Goal: Task Accomplishment & Management: Use online tool/utility

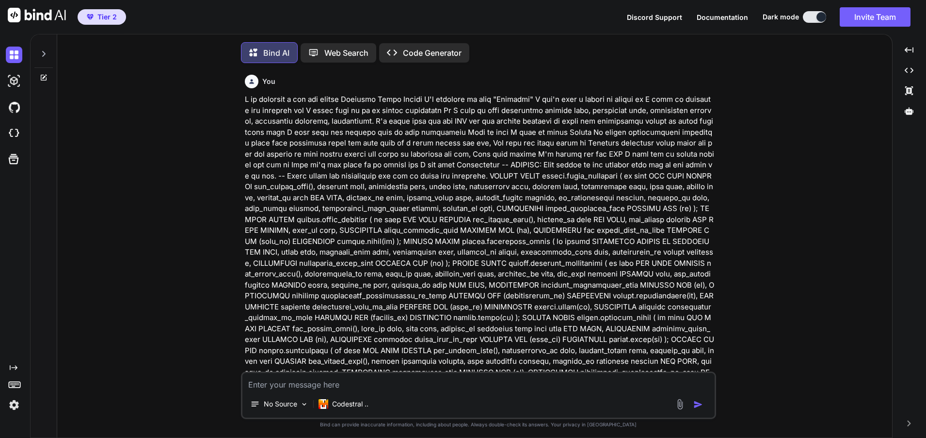
scroll to position [11897, 0]
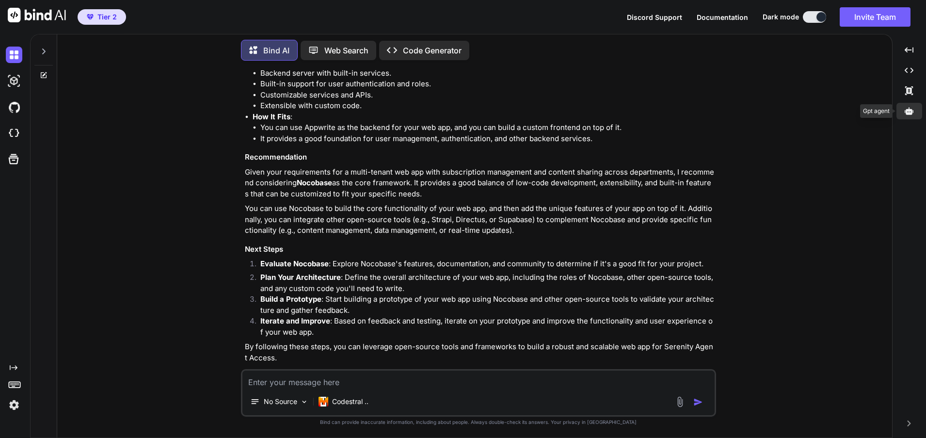
click at [911, 113] on icon at bounding box center [908, 110] width 9 height 7
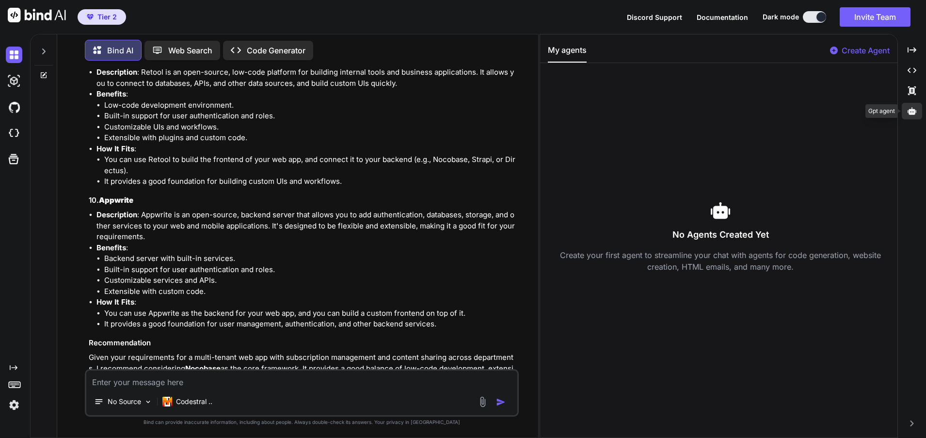
scroll to position [12082, 0]
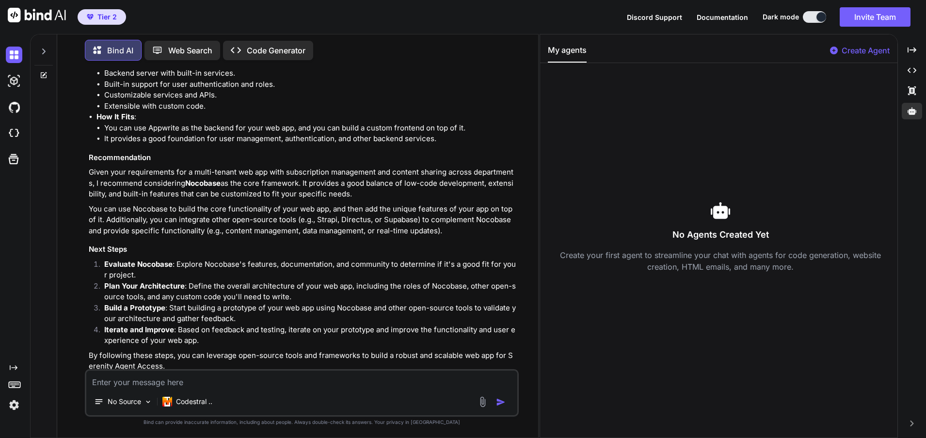
click at [842, 50] on p "Create Agent" at bounding box center [865, 51] width 48 height 12
type textarea "x"
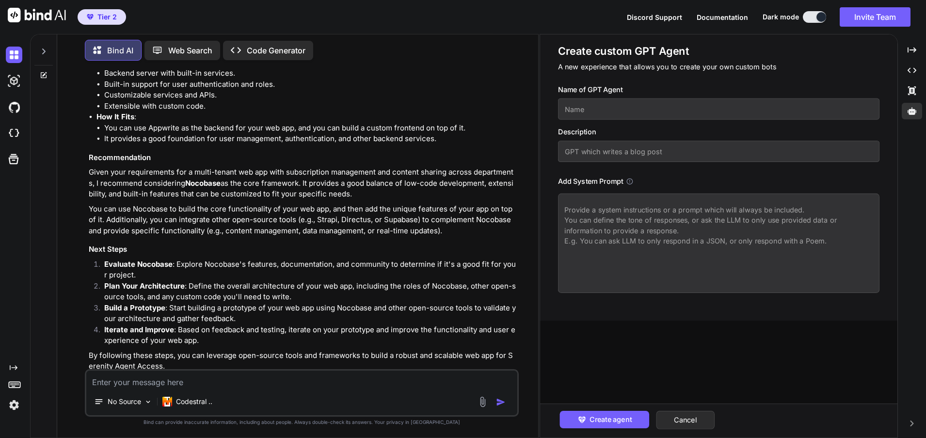
click at [595, 108] on input "text" at bounding box center [718, 108] width 321 height 21
type input "DatabaseGTP"
click at [641, 127] on h3 "Description" at bounding box center [718, 132] width 321 height 11
click at [592, 214] on textarea at bounding box center [718, 242] width 321 height 99
paste textarea "Lor ips d sitametconse adipisci elitseddo eiu temporincididu utlabo. Etdo magn …"
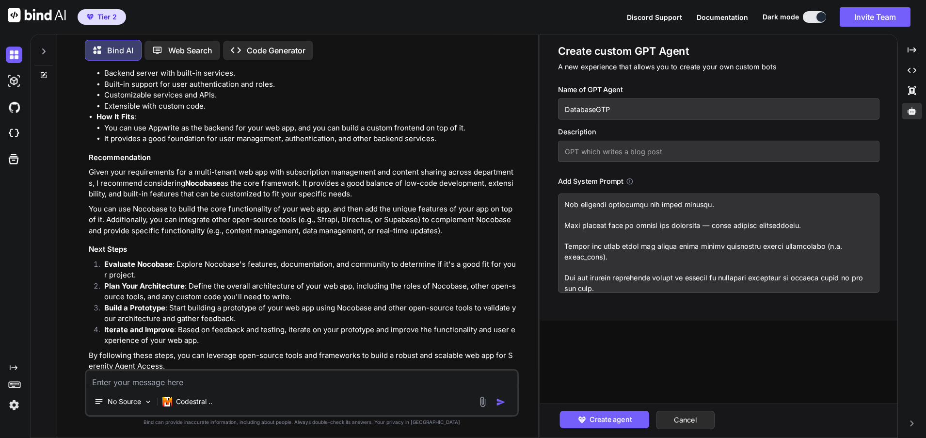
scroll to position [507, 0]
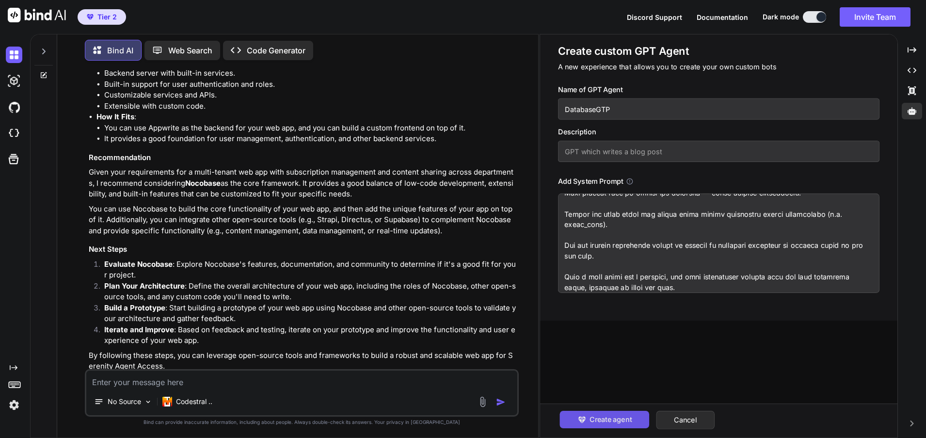
type textarea "Lor ips d sitametconse adipisci elitseddo eiu temporincididu utlabo. Etdo magn …"
click at [613, 419] on span "Create agent" at bounding box center [610, 419] width 42 height 11
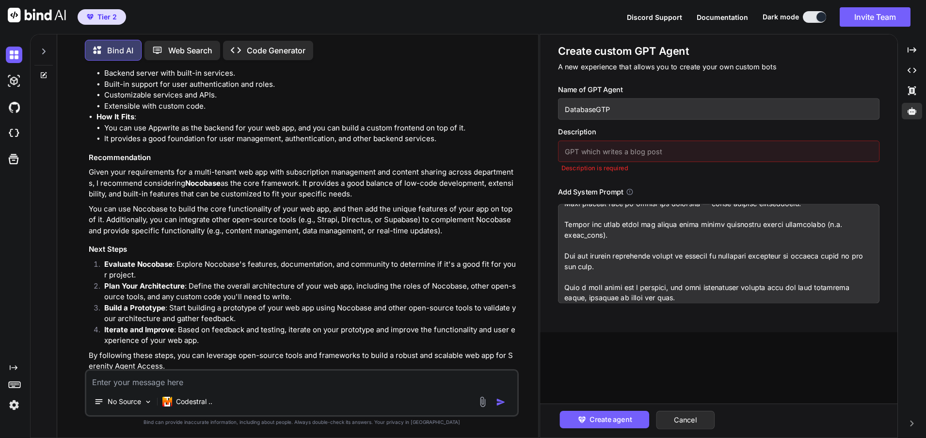
click at [588, 153] on input "text" at bounding box center [718, 151] width 321 height 21
type input "GTP That builds databases"
click at [612, 417] on span "Create agent" at bounding box center [610, 419] width 42 height 11
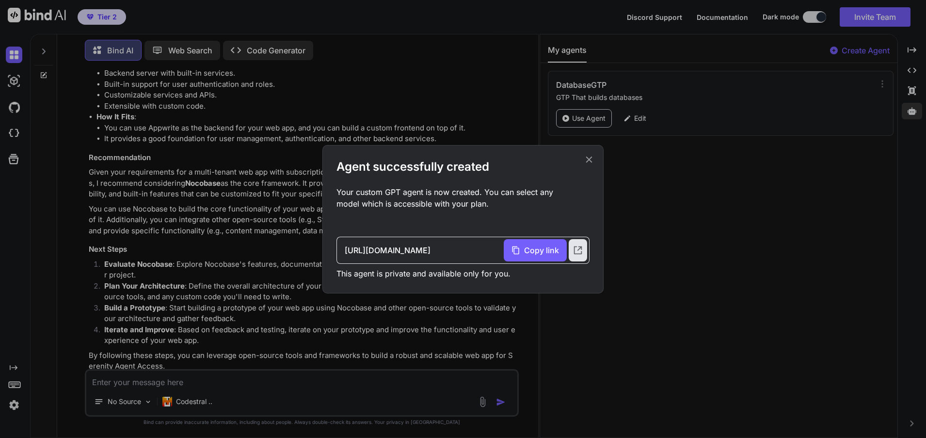
click at [692, 176] on div "Agent successfully created Your custom GPT agent is now created. You can select…" at bounding box center [463, 219] width 926 height 438
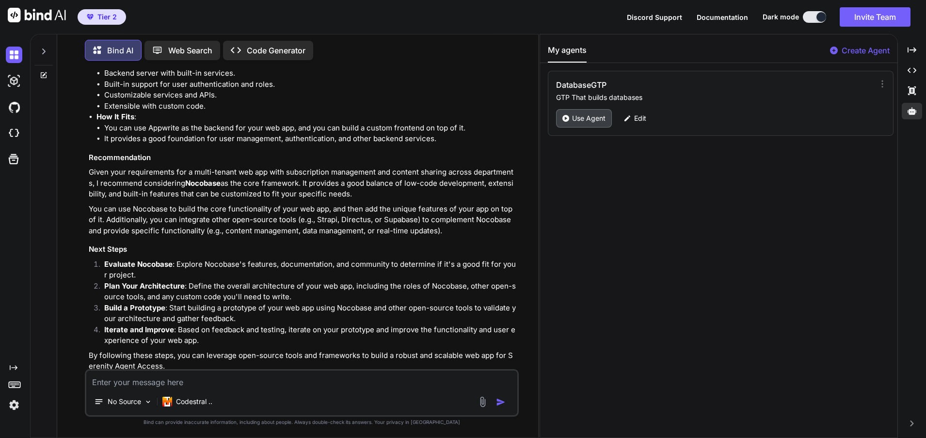
click at [586, 120] on p "Use Agent" at bounding box center [588, 118] width 33 height 10
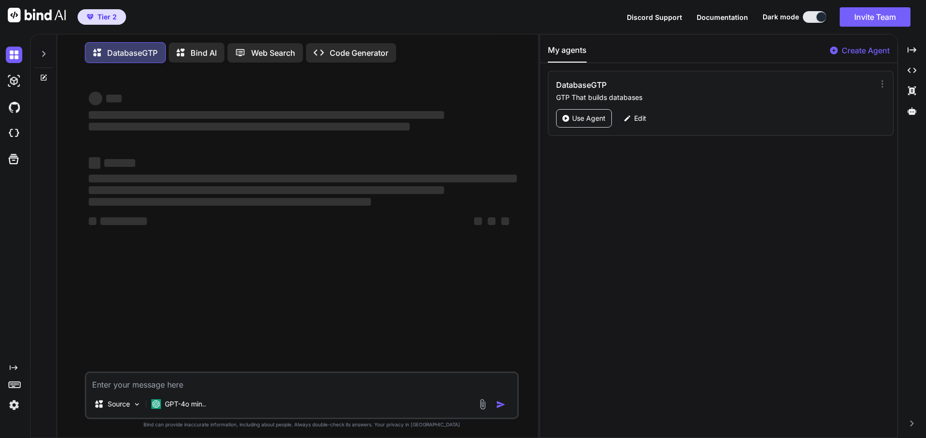
click at [277, 51] on p "Web Search" at bounding box center [273, 53] width 44 height 12
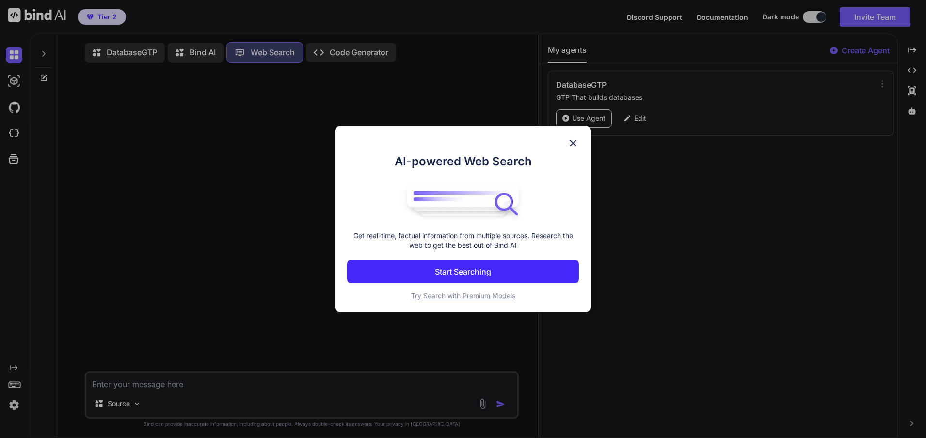
scroll to position [4, 0]
click at [574, 145] on img at bounding box center [573, 143] width 12 height 12
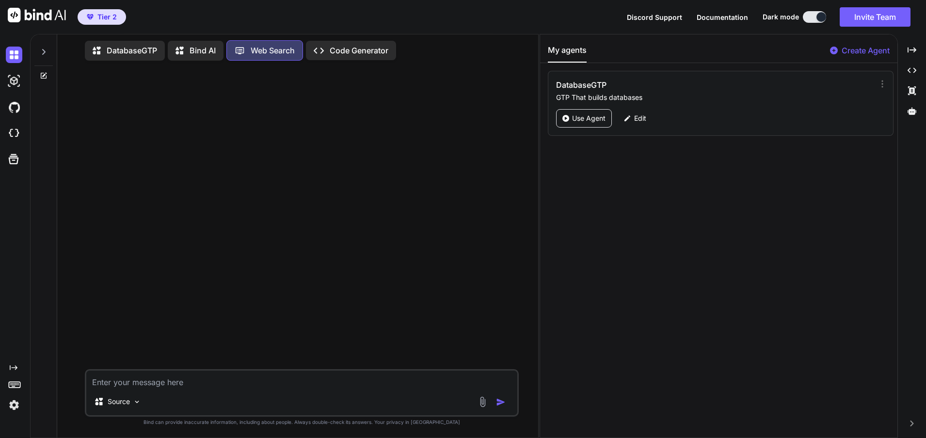
click at [131, 47] on p "DatabaseGTP" at bounding box center [132, 51] width 50 height 12
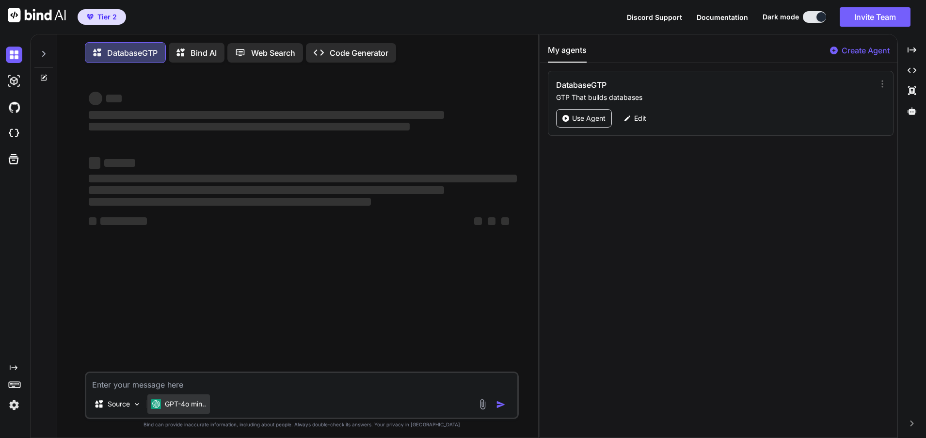
click at [187, 399] on div "GPT-4o min.." at bounding box center [178, 403] width 63 height 19
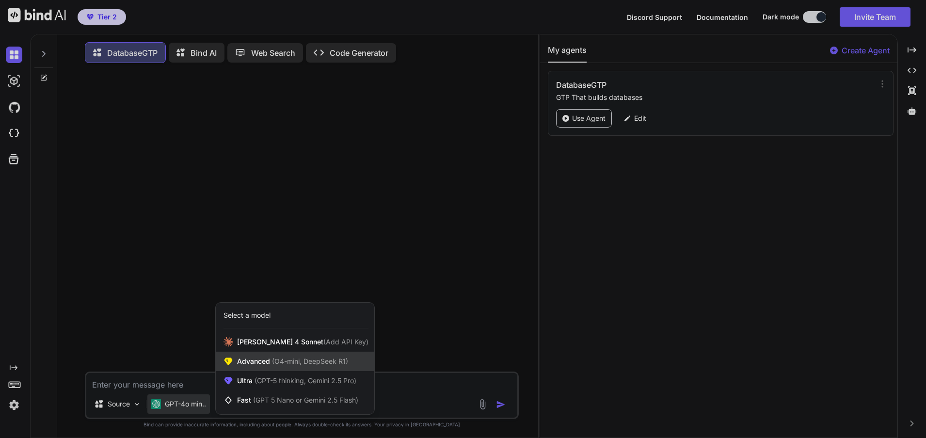
click at [320, 361] on span "(O4-mini, DeepSeek R1)" at bounding box center [309, 361] width 78 height 8
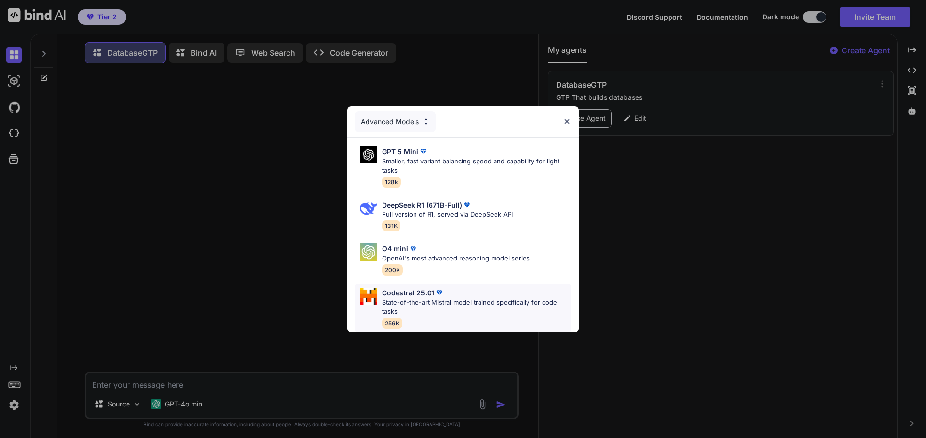
click at [475, 298] on p "State-of-the-art Mistral model trained specifically for code tasks" at bounding box center [476, 307] width 189 height 19
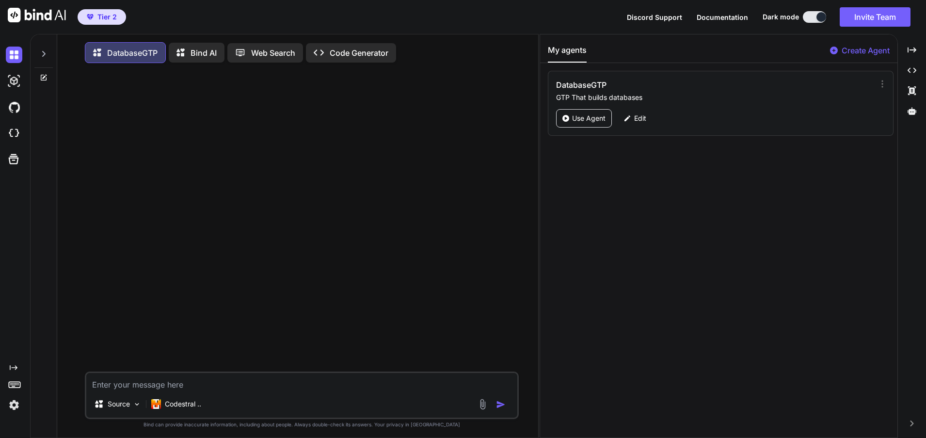
click at [108, 387] on textarea at bounding box center [301, 381] width 431 height 17
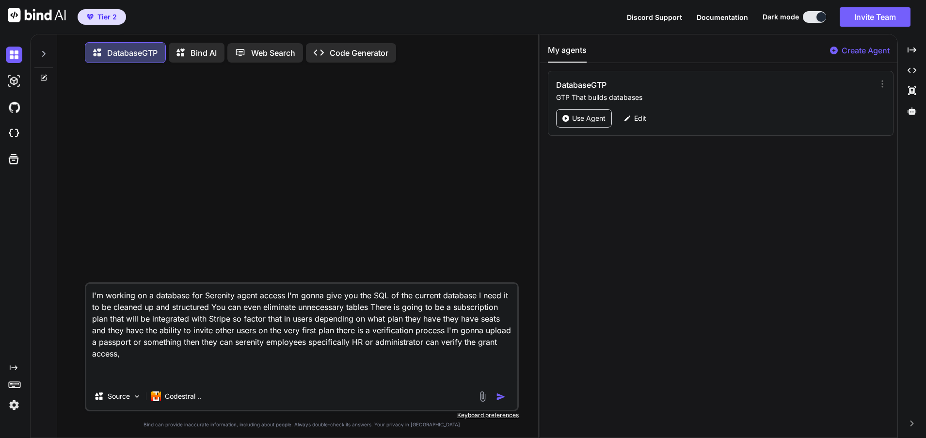
paste textarea "-- WARNING: This schema is for context only and is not meant to be run. -- Tabl…"
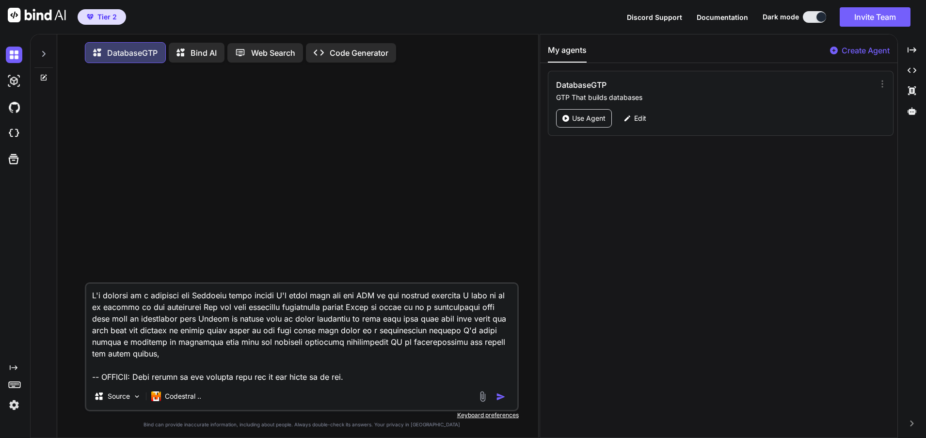
scroll to position [2758, 0]
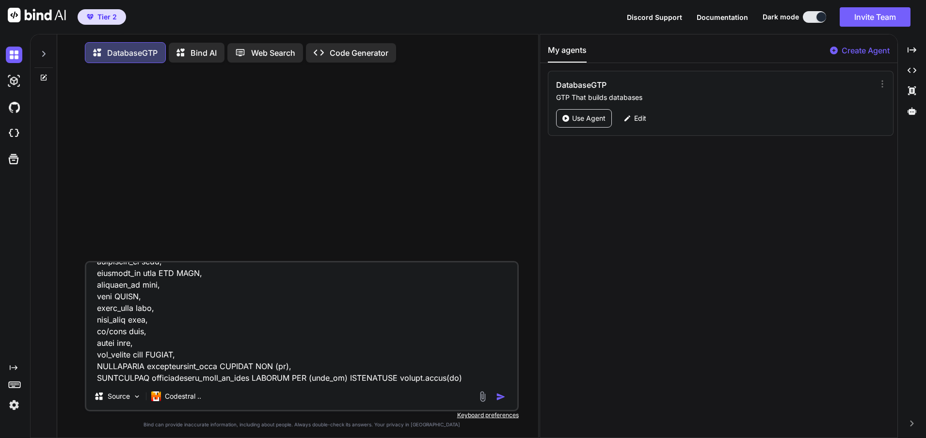
type textarea "I'm working on a database for Serenity agent access I'm gonna give you the SQL …"
click at [498, 395] on img "button" at bounding box center [501, 397] width 10 height 10
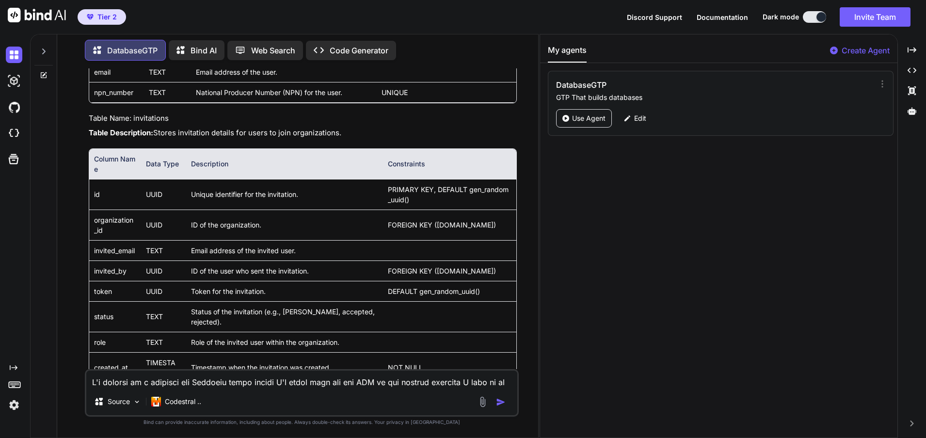
scroll to position [2509, 0]
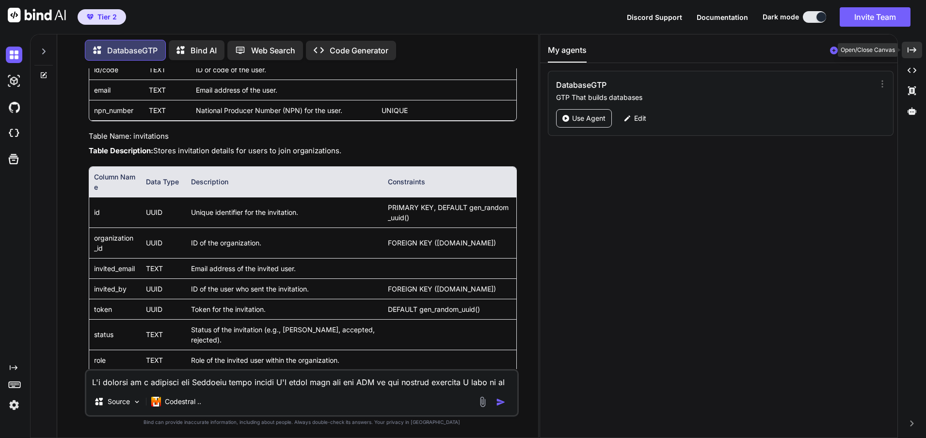
click at [916, 50] on icon at bounding box center [911, 49] width 9 height 5
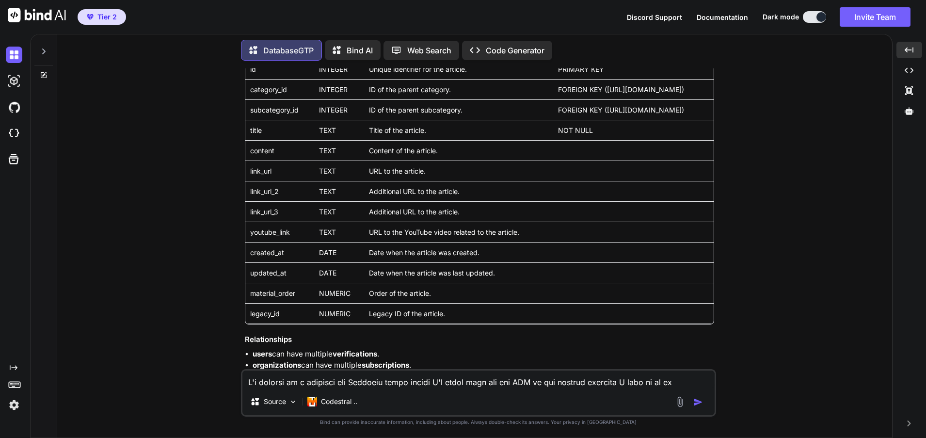
scroll to position [3644, 0]
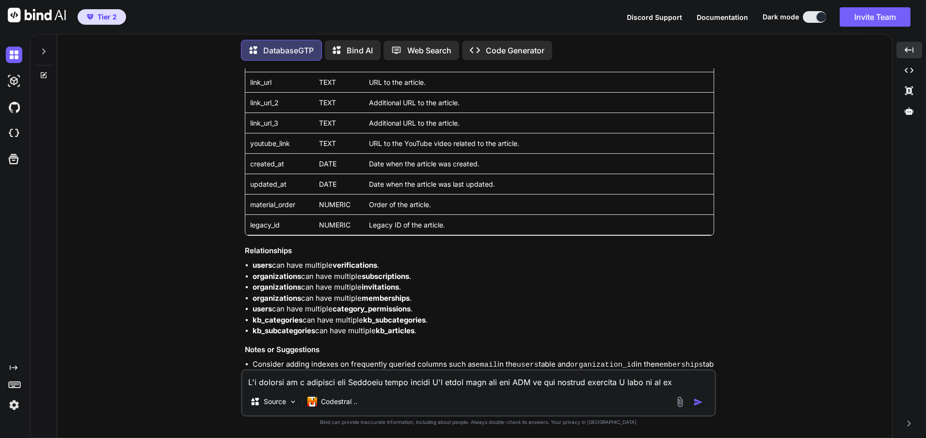
click at [309, 381] on textarea at bounding box center [478, 378] width 472 height 17
click at [302, 379] on textarea at bounding box center [478, 378] width 472 height 17
click at [301, 382] on textarea at bounding box center [478, 378] width 472 height 17
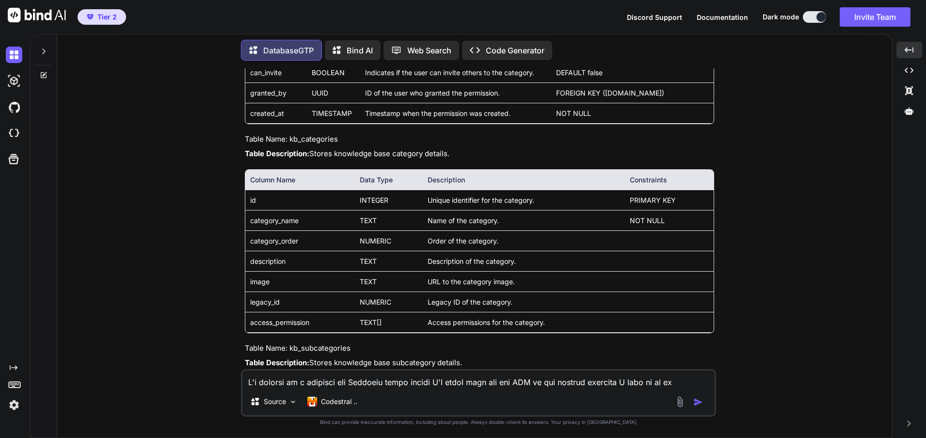
scroll to position [3014, 0]
